Goal: Information Seeking & Learning: Check status

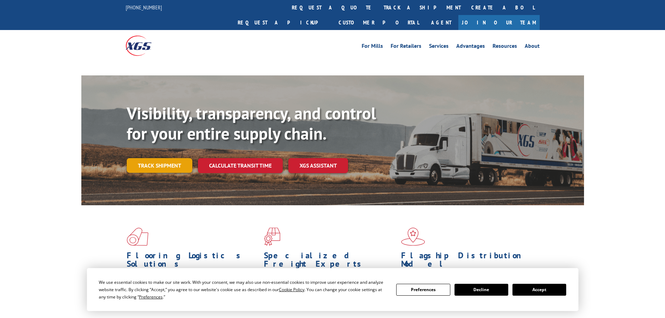
click at [156, 158] on link "Track shipment" at bounding box center [160, 165] width 66 height 15
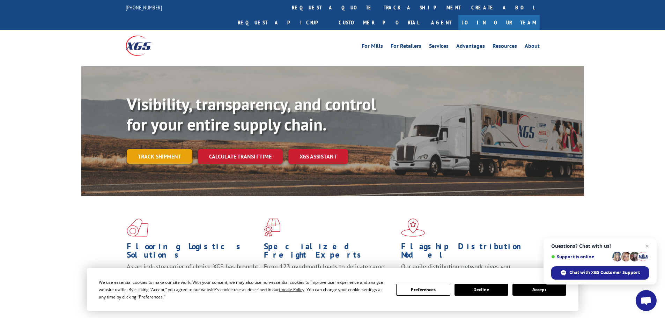
click at [157, 149] on link "Track shipment" at bounding box center [160, 156] width 66 height 15
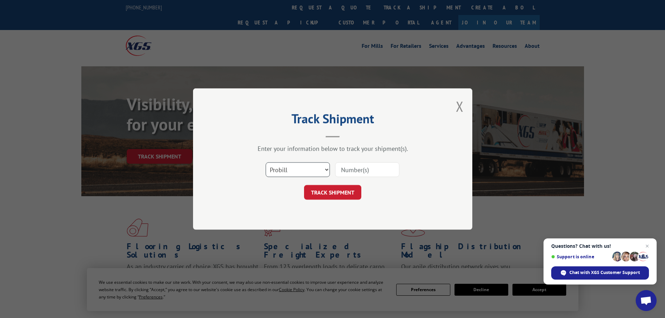
drag, startPoint x: 311, startPoint y: 167, endPoint x: 309, endPoint y: 172, distance: 5.3
click at [311, 167] on select "Select category... Probill BOL PO" at bounding box center [298, 169] width 64 height 15
select select "po"
click at [266, 162] on select "Select category... Probill BOL PO" at bounding box center [298, 169] width 64 height 15
click at [364, 170] on input at bounding box center [367, 169] width 64 height 15
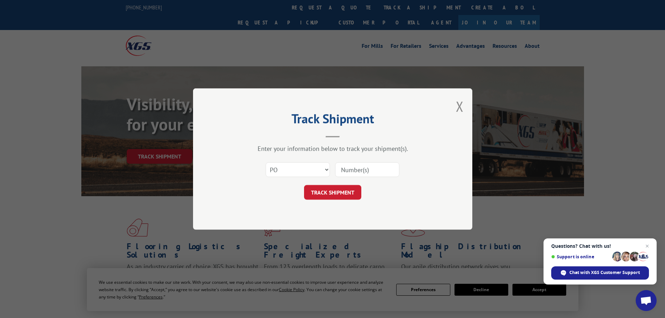
paste input "23532643"
type input "23532643"
click at [322, 192] on button "TRACK SHIPMENT" at bounding box center [332, 192] width 57 height 15
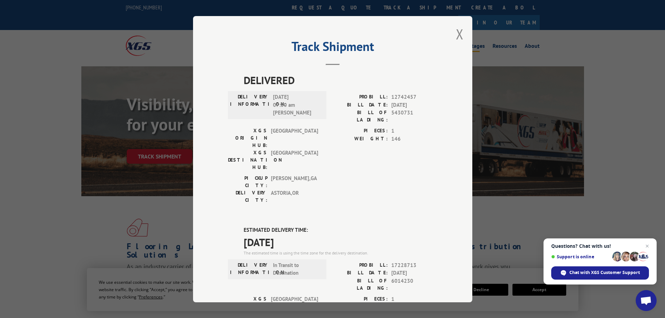
click at [456, 34] on button "Close modal" at bounding box center [460, 34] width 8 height 18
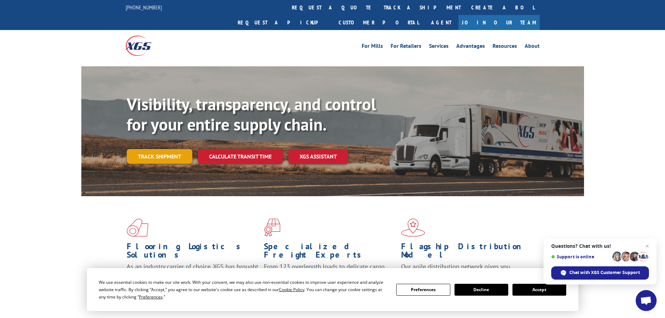
click at [155, 149] on link "Track shipment" at bounding box center [160, 156] width 66 height 15
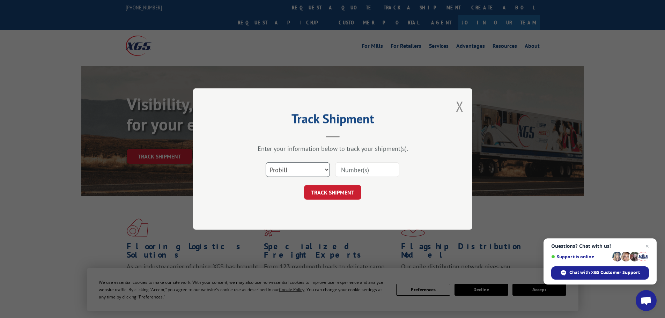
click at [296, 171] on select "Select category... Probill BOL PO" at bounding box center [298, 169] width 64 height 15
select select "po"
click at [266, 162] on select "Select category... Probill BOL PO" at bounding box center [298, 169] width 64 height 15
click at [373, 172] on input at bounding box center [367, 169] width 64 height 15
click at [373, 169] on input at bounding box center [367, 169] width 64 height 15
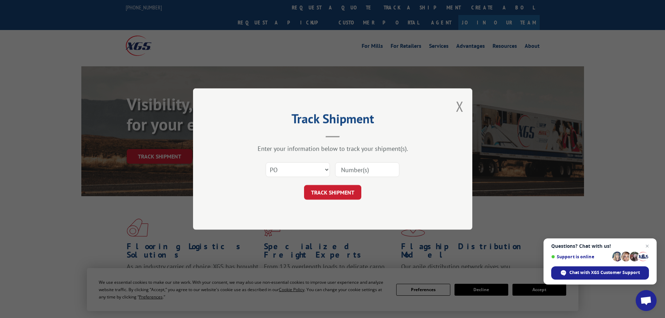
paste input "23532782"
type input "23532782"
click at [327, 190] on button "TRACK SHIPMENT" at bounding box center [332, 192] width 57 height 15
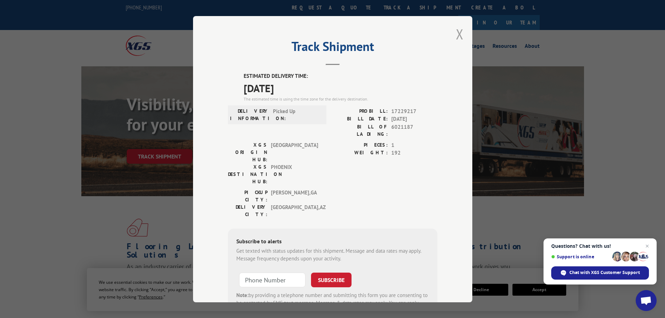
click at [456, 33] on button "Close modal" at bounding box center [460, 34] width 8 height 18
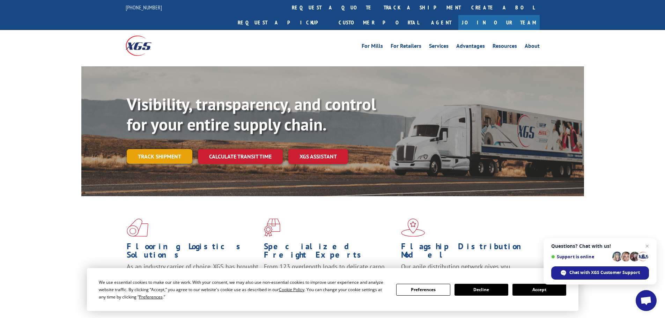
click at [152, 149] on link "Track shipment" at bounding box center [160, 156] width 66 height 15
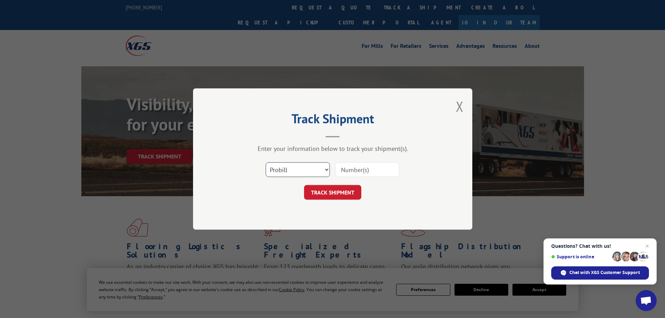
click at [308, 171] on select "Select category... Probill BOL PO" at bounding box center [298, 169] width 64 height 15
select select "po"
click at [266, 162] on select "Select category... Probill BOL PO" at bounding box center [298, 169] width 64 height 15
click at [371, 171] on input at bounding box center [367, 169] width 64 height 15
paste input "23532208"
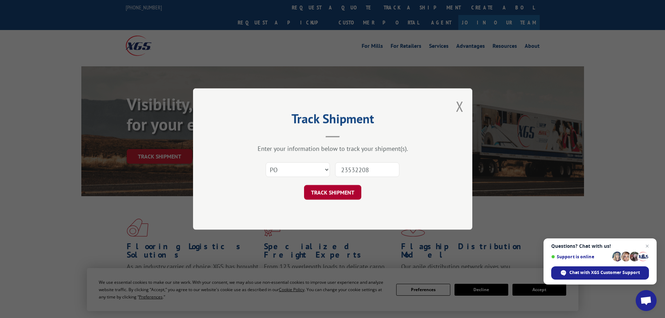
type input "23532208"
click at [337, 192] on button "TRACK SHIPMENT" at bounding box center [332, 192] width 57 height 15
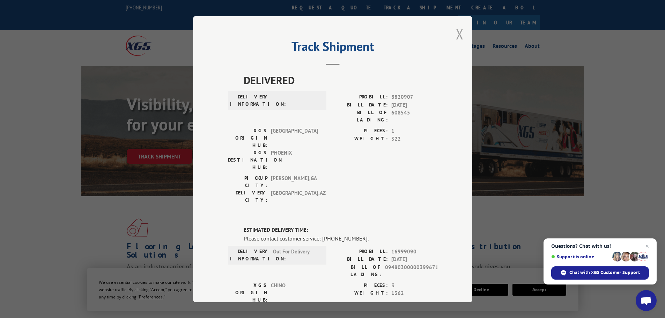
click at [456, 35] on button "Close modal" at bounding box center [460, 34] width 8 height 18
